Goal: Information Seeking & Learning: Check status

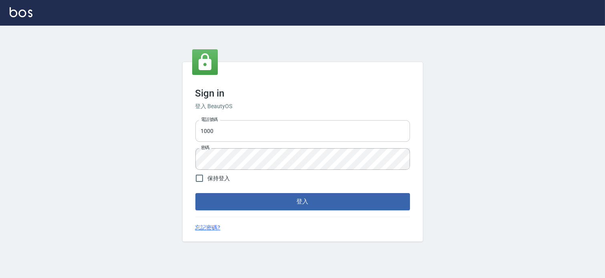
click at [267, 120] on input "1000" at bounding box center [302, 131] width 215 height 22
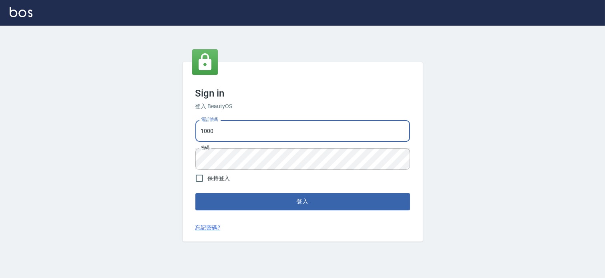
type input "037465197"
click at [275, 198] on button "登入" at bounding box center [302, 201] width 215 height 17
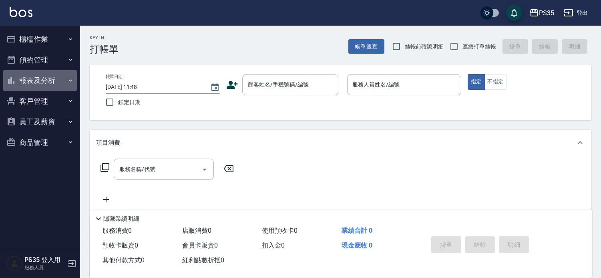
click at [46, 85] on button "報表及分析" at bounding box center [40, 80] width 74 height 21
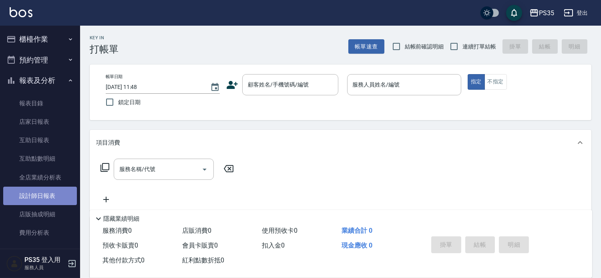
click at [55, 193] on link "設計師日報表" at bounding box center [40, 196] width 74 height 18
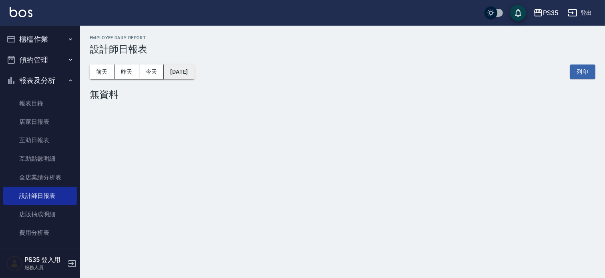
click at [191, 70] on button "[DATE]" at bounding box center [179, 71] width 30 height 15
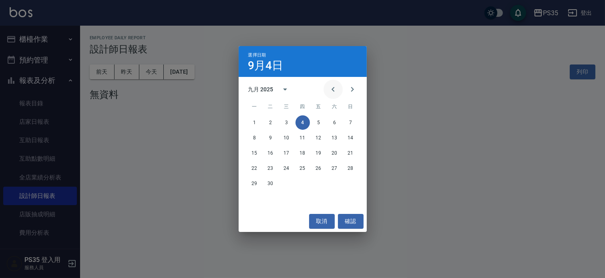
click at [331, 91] on icon "Previous month" at bounding box center [332, 89] width 3 height 5
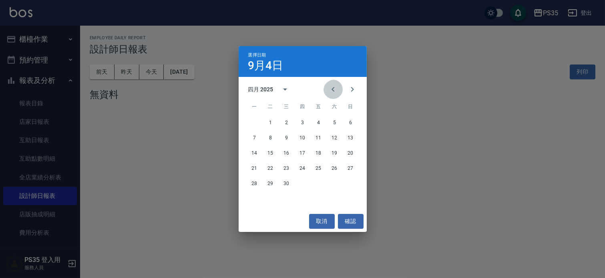
click at [331, 90] on icon "Previous month" at bounding box center [332, 89] width 3 height 5
click at [335, 107] on div "三月 2025 一 二 三 四 五 六 日 1 2 3 4 5 6 7 8 9 10 11 12 13 14 15 16 17 18 19 20 21 22 …" at bounding box center [303, 144] width 128 height 134
click at [334, 94] on icon "Previous month" at bounding box center [333, 89] width 10 height 10
click at [319, 183] on button "31" at bounding box center [318, 183] width 14 height 14
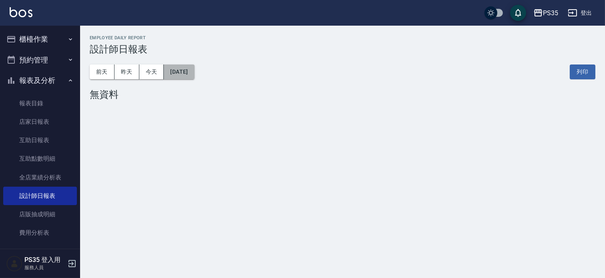
click at [194, 71] on button "[DATE]" at bounding box center [179, 71] width 30 height 15
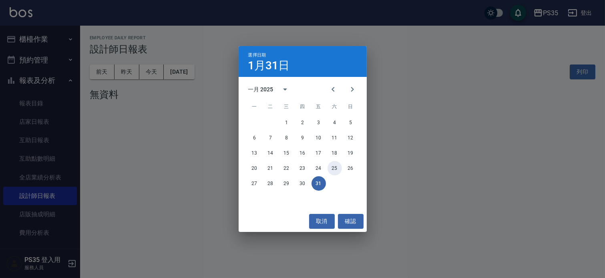
click at [331, 173] on button "25" at bounding box center [334, 168] width 14 height 14
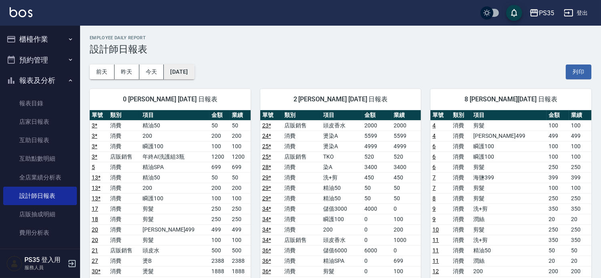
click at [186, 69] on button "[DATE]" at bounding box center [179, 71] width 30 height 15
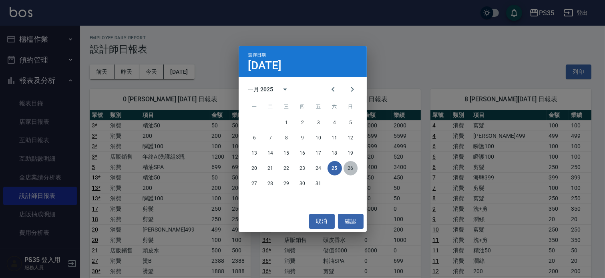
click at [351, 166] on button "26" at bounding box center [350, 168] width 14 height 14
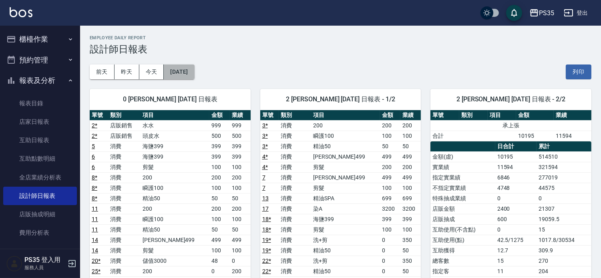
click at [186, 73] on button "[DATE]" at bounding box center [179, 71] width 30 height 15
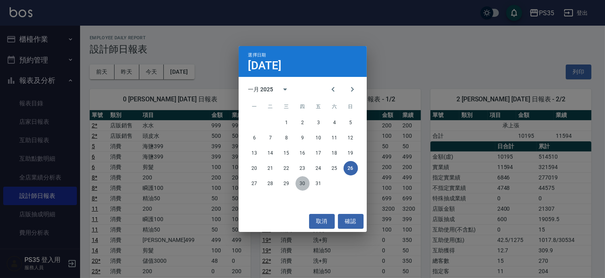
click at [302, 181] on button "30" at bounding box center [302, 183] width 14 height 14
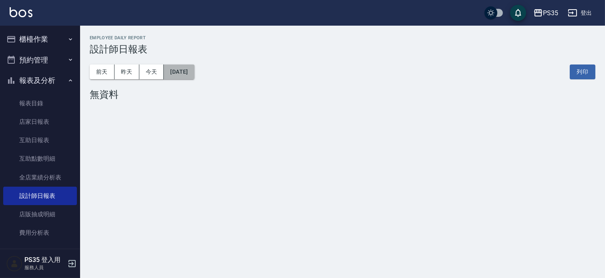
click at [182, 73] on button "[DATE]" at bounding box center [179, 71] width 30 height 15
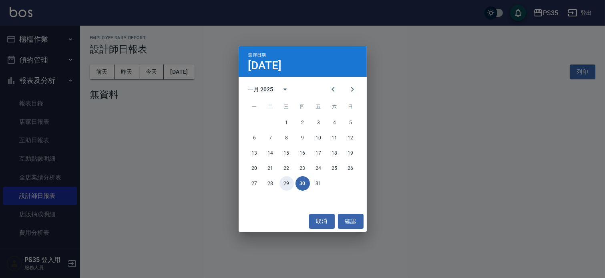
click at [289, 181] on button "29" at bounding box center [286, 183] width 14 height 14
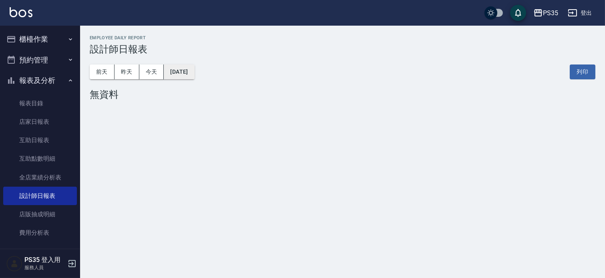
click at [194, 71] on button "[DATE]" at bounding box center [179, 71] width 30 height 15
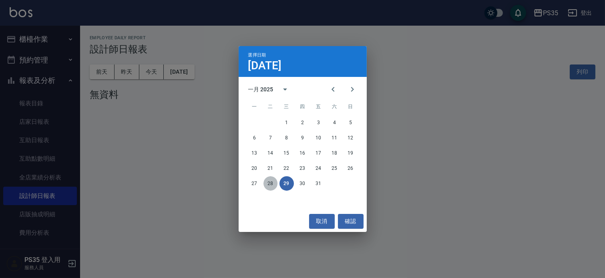
click at [270, 186] on button "28" at bounding box center [270, 183] width 14 height 14
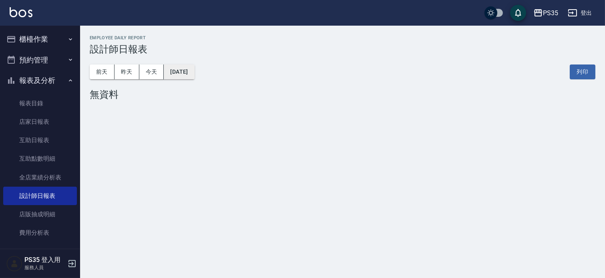
click at [194, 77] on button "[DATE]" at bounding box center [179, 71] width 30 height 15
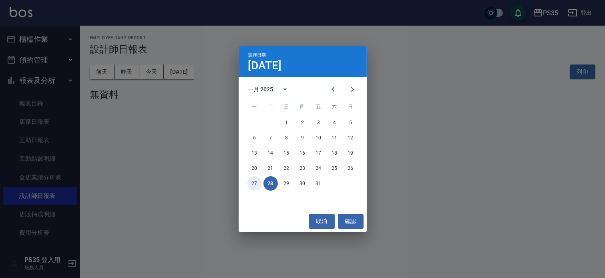
click at [253, 185] on button "27" at bounding box center [254, 183] width 14 height 14
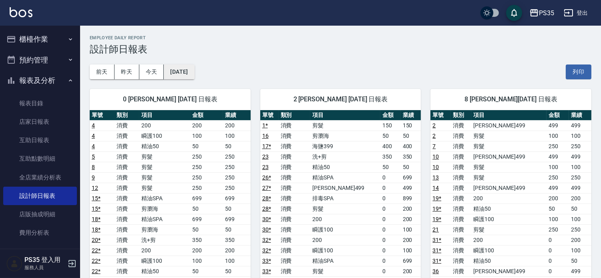
click at [190, 70] on button "[DATE]" at bounding box center [179, 71] width 30 height 15
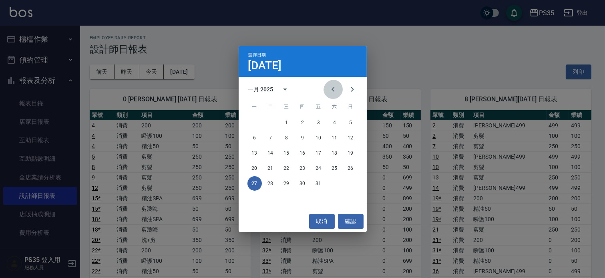
click at [328, 87] on icon "Previous month" at bounding box center [333, 89] width 10 height 10
click at [270, 199] on button "31" at bounding box center [270, 198] width 14 height 14
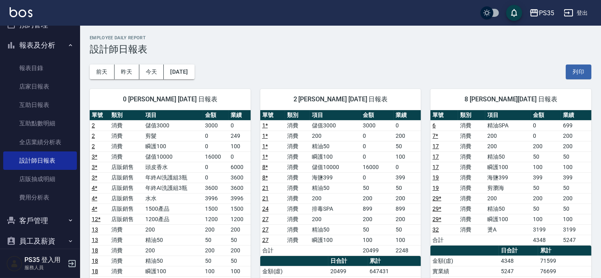
scroll to position [67, 0]
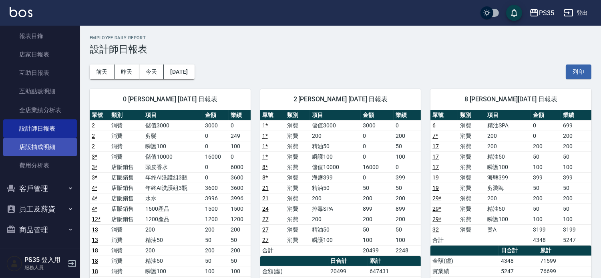
click at [50, 140] on link "店販抽成明細" at bounding box center [40, 147] width 74 height 18
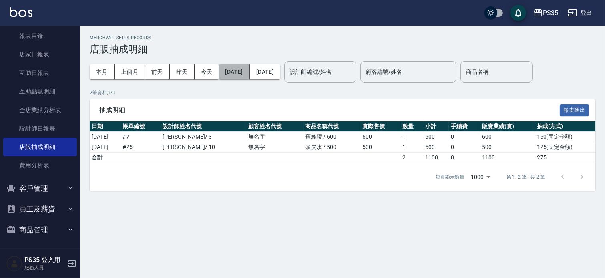
click at [249, 68] on button "[DATE]" at bounding box center [234, 71] width 31 height 15
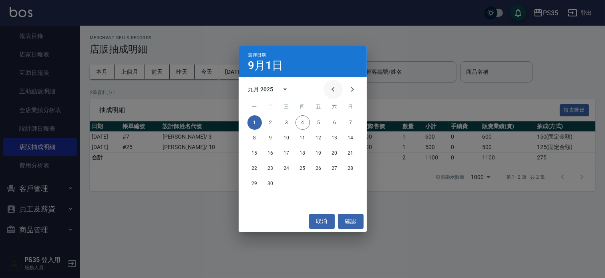
click at [331, 89] on icon "Previous month" at bounding box center [332, 89] width 3 height 5
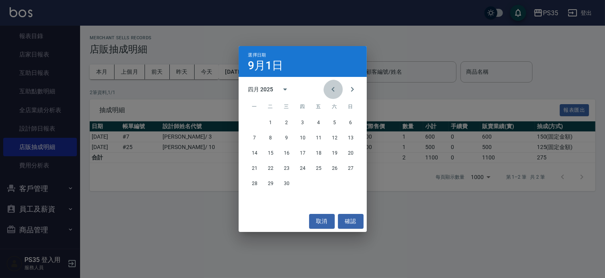
click at [331, 89] on icon "Previous month" at bounding box center [332, 89] width 3 height 5
drag, startPoint x: 351, startPoint y: 124, endPoint x: 303, endPoint y: 82, distance: 63.8
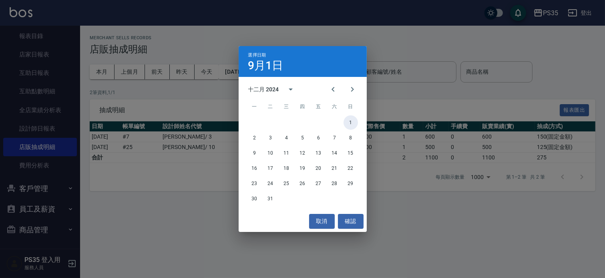
click at [351, 123] on button "1" at bounding box center [350, 122] width 14 height 14
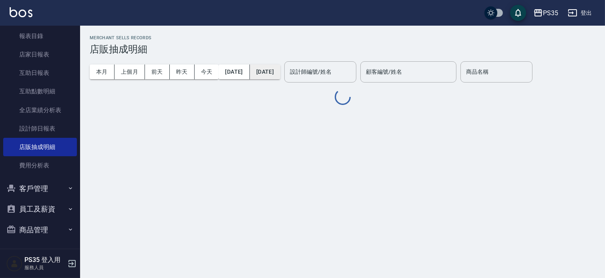
click at [280, 71] on button "[DATE]" at bounding box center [265, 71] width 30 height 15
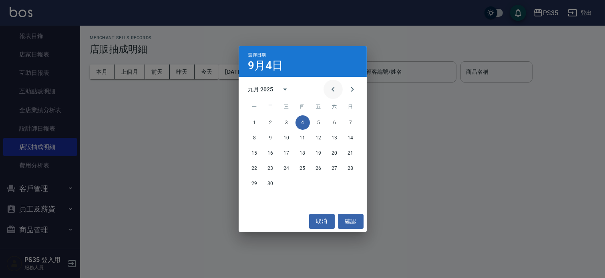
click at [329, 89] on icon "Previous month" at bounding box center [333, 89] width 10 height 10
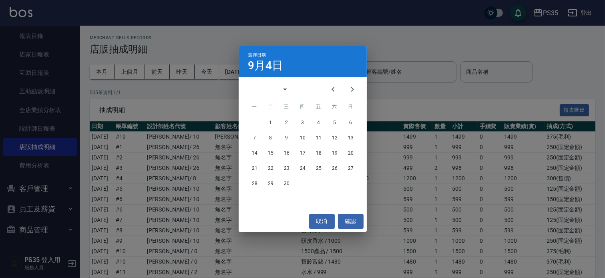
click at [333, 84] on icon "Previous month" at bounding box center [333, 89] width 10 height 10
click at [331, 89] on icon "Previous month" at bounding box center [332, 89] width 3 height 5
click at [331, 88] on icon "Previous month" at bounding box center [332, 89] width 3 height 5
click at [351, 87] on icon "Next month" at bounding box center [352, 89] width 10 height 10
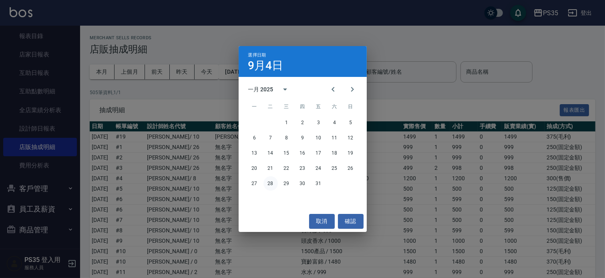
click at [271, 183] on button "28" at bounding box center [270, 183] width 14 height 14
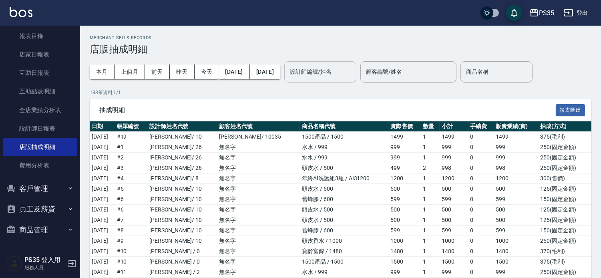
click at [343, 69] on div "設計師編號/姓名 設計師編號/姓名" at bounding box center [320, 71] width 72 height 21
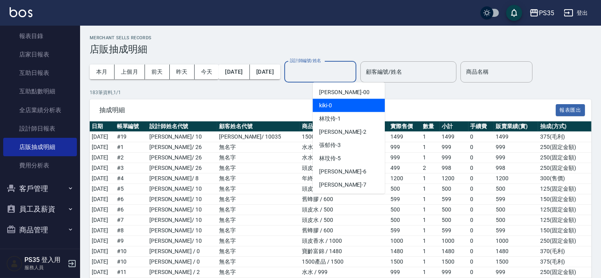
click at [353, 104] on div "kiki -0" at bounding box center [349, 105] width 72 height 13
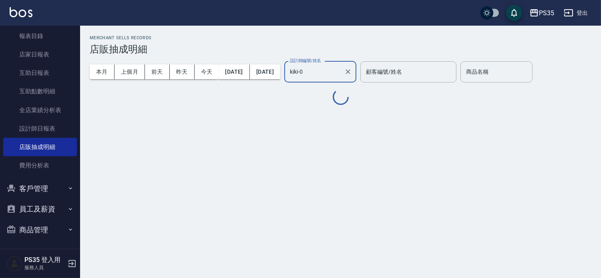
type input "kiki-0"
